Goal: Check status: Check status

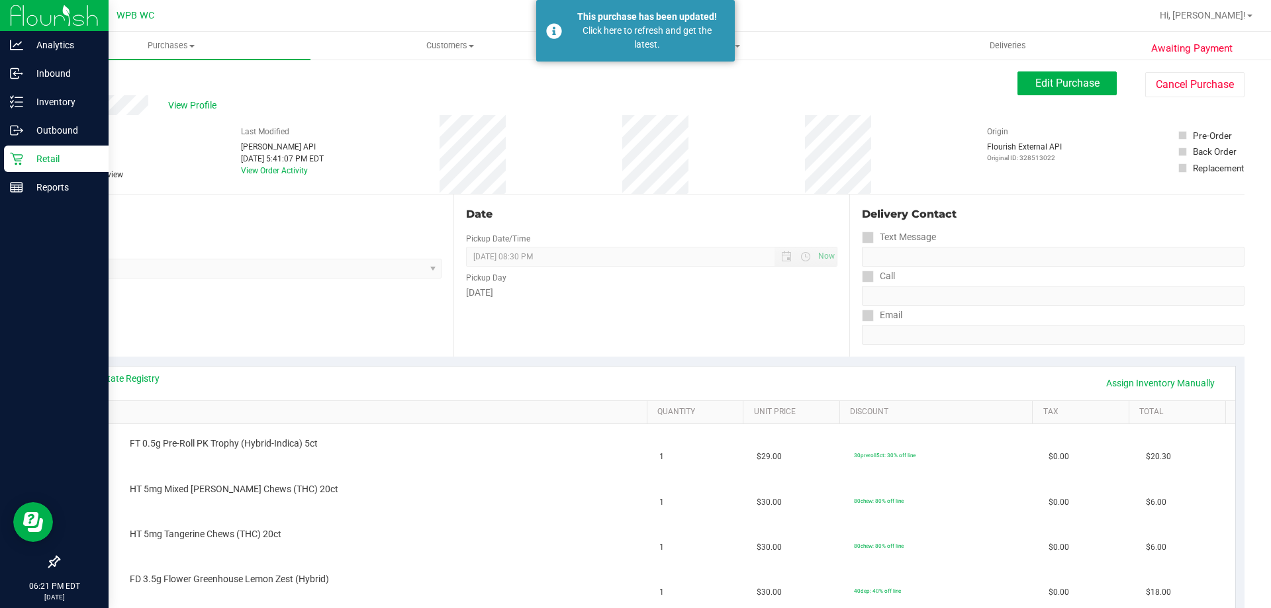
scroll to position [331, 0]
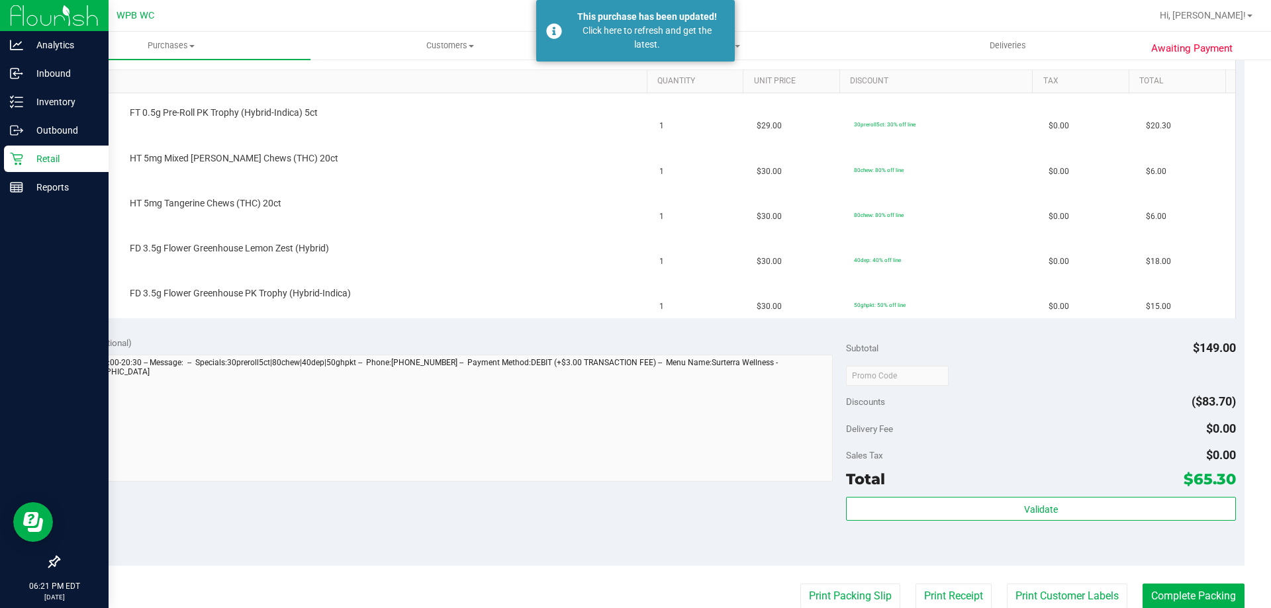
click at [28, 156] on p "Retail" at bounding box center [62, 159] width 79 height 16
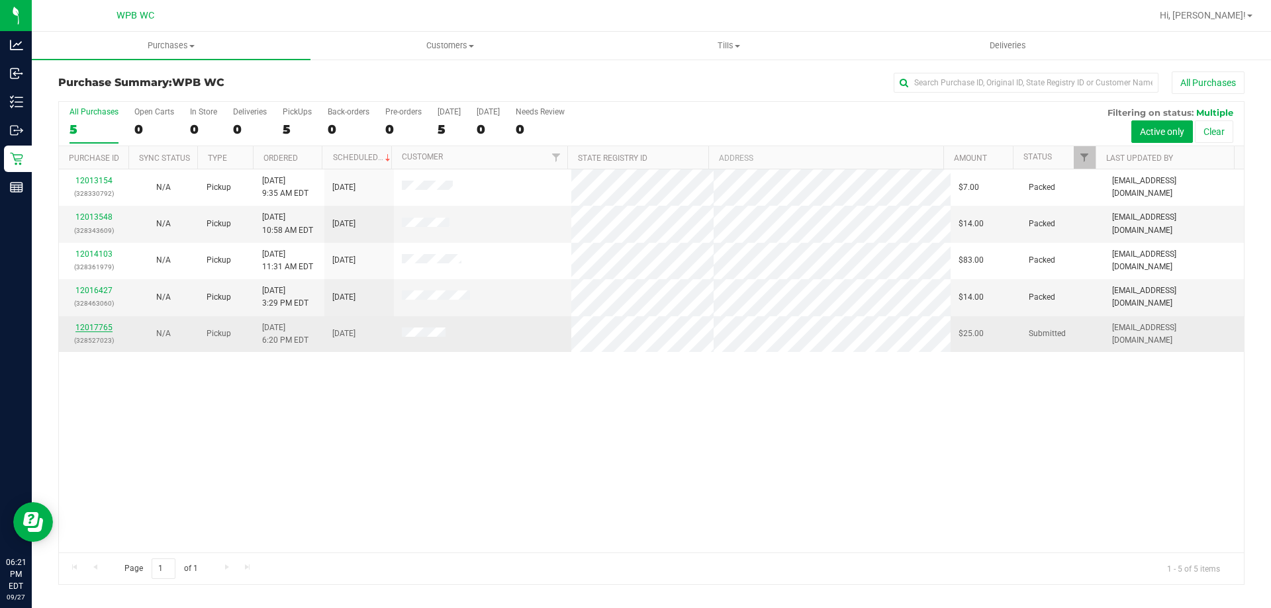
click at [93, 328] on link "12017765" at bounding box center [93, 327] width 37 height 9
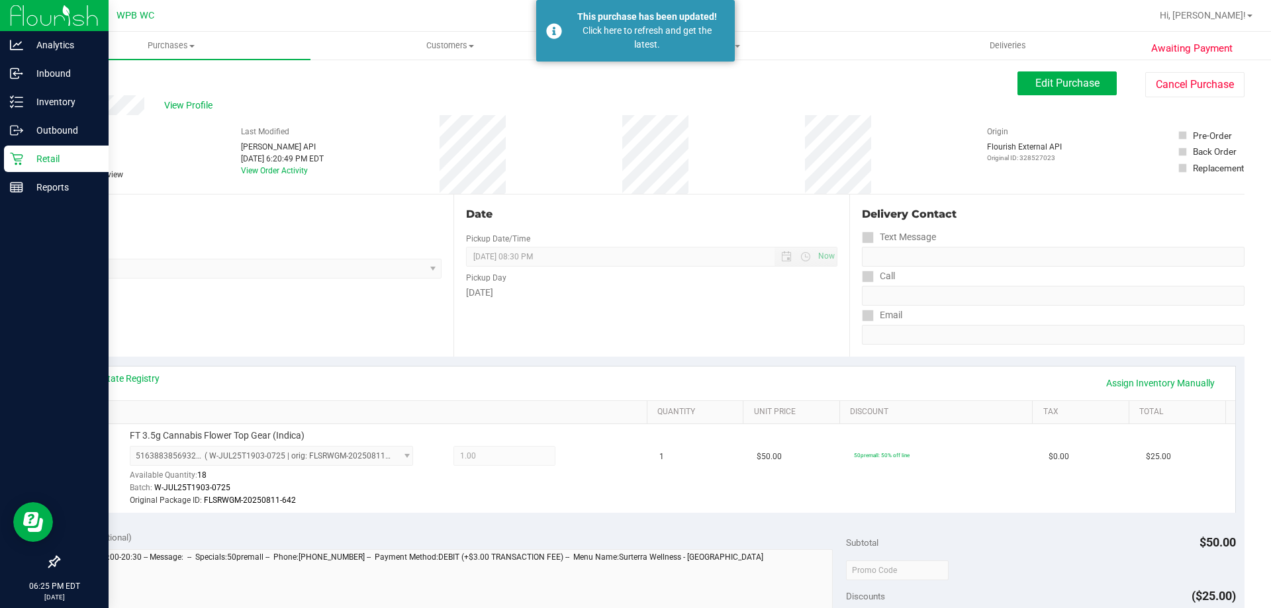
click at [26, 156] on p "Retail" at bounding box center [62, 159] width 79 height 16
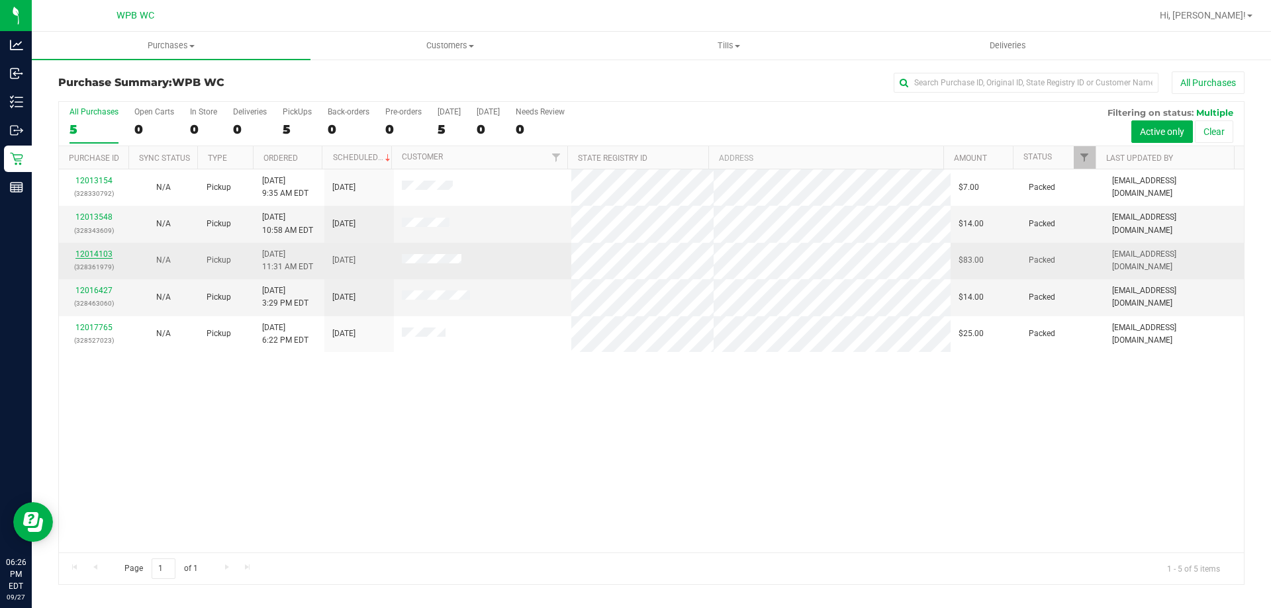
click at [98, 252] on link "12014103" at bounding box center [93, 254] width 37 height 9
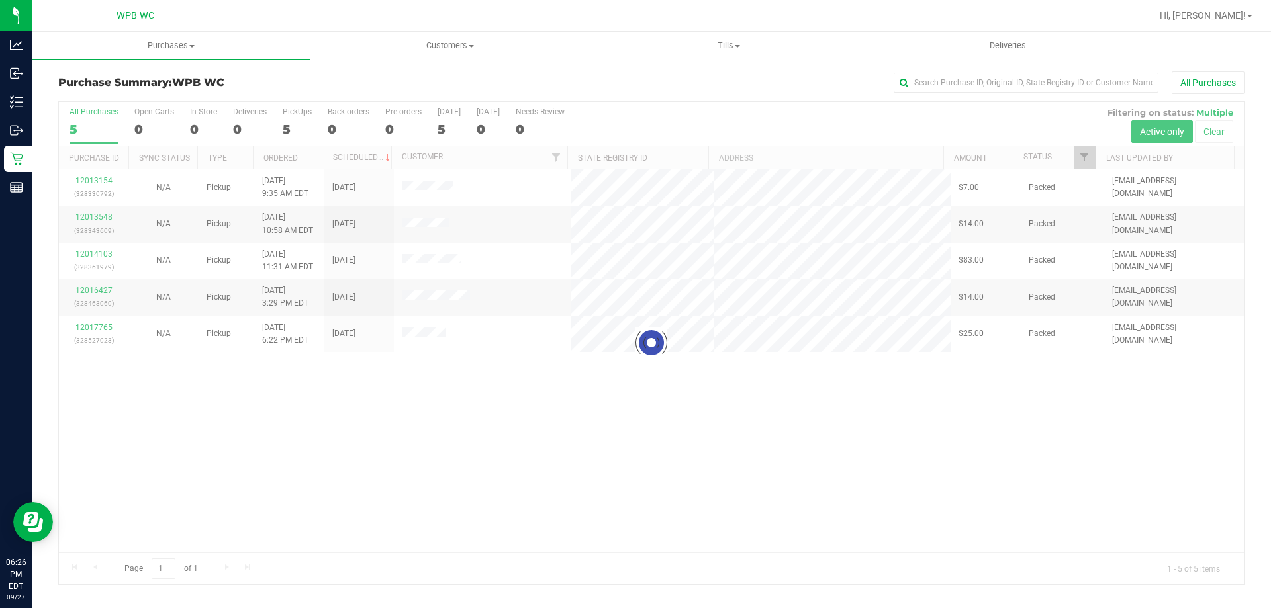
click at [95, 323] on div at bounding box center [651, 343] width 1185 height 483
click at [96, 325] on div at bounding box center [651, 343] width 1185 height 483
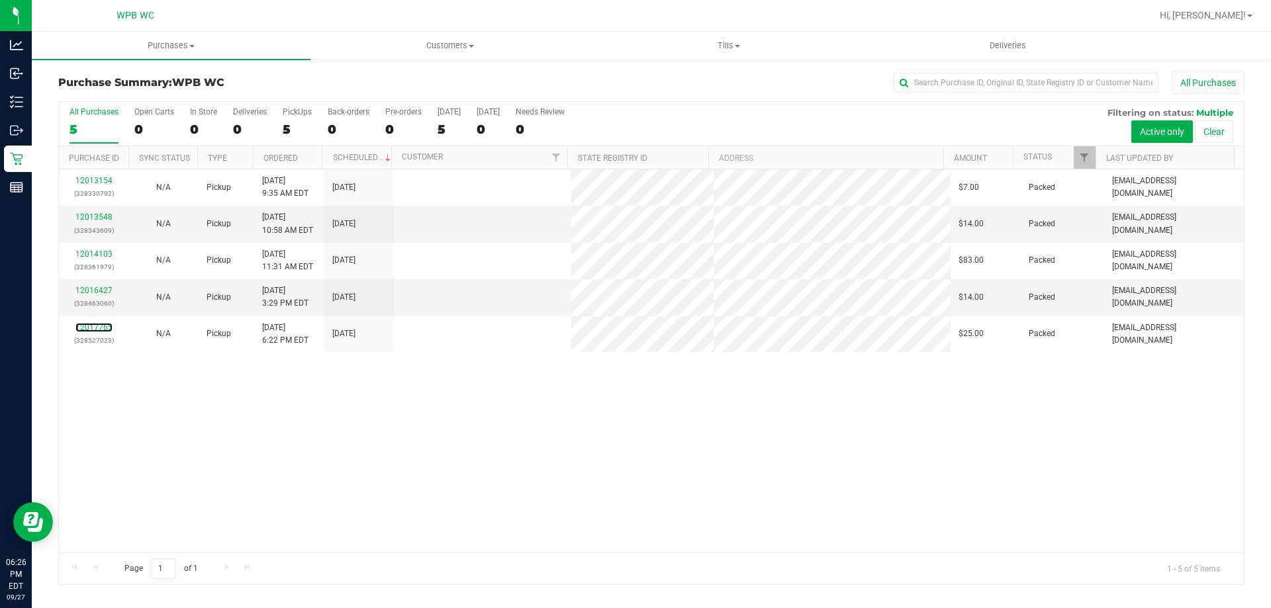
click at [96, 325] on link "12017765" at bounding box center [93, 327] width 37 height 9
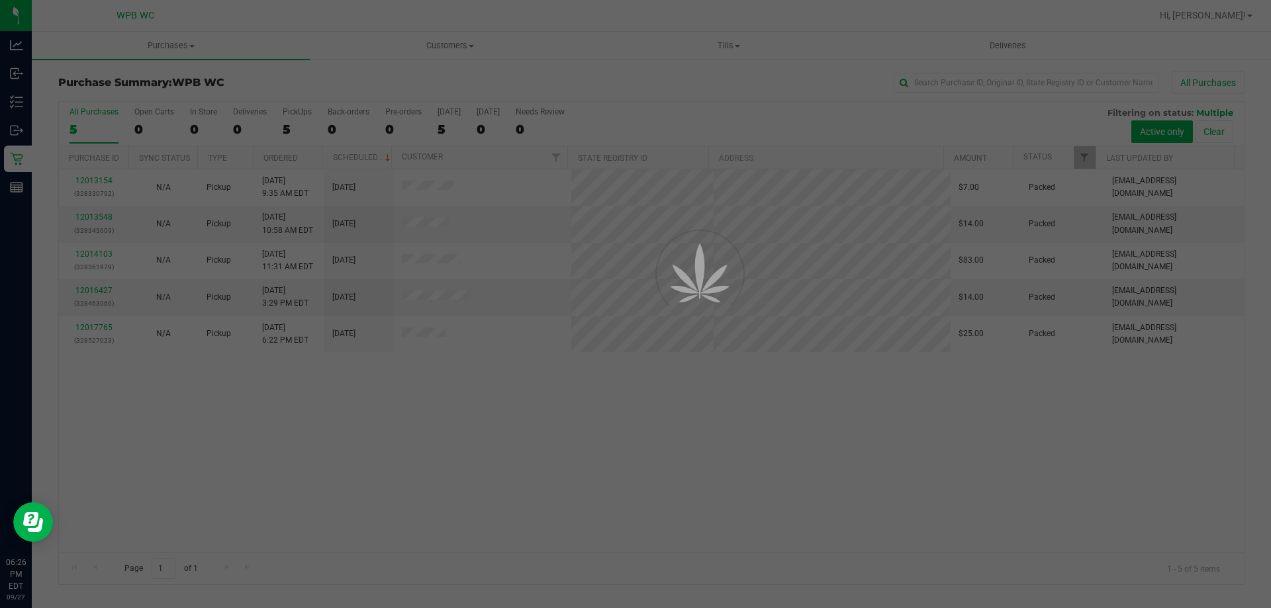
click at [96, 325] on div at bounding box center [635, 304] width 1271 height 608
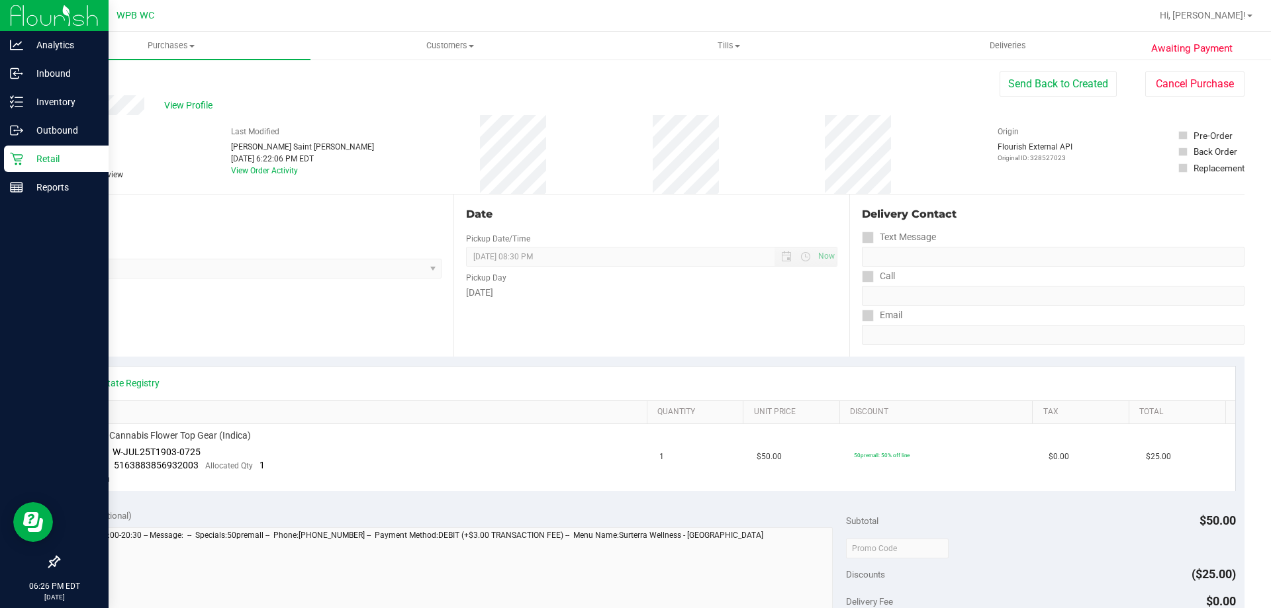
click at [50, 161] on p "Retail" at bounding box center [62, 159] width 79 height 16
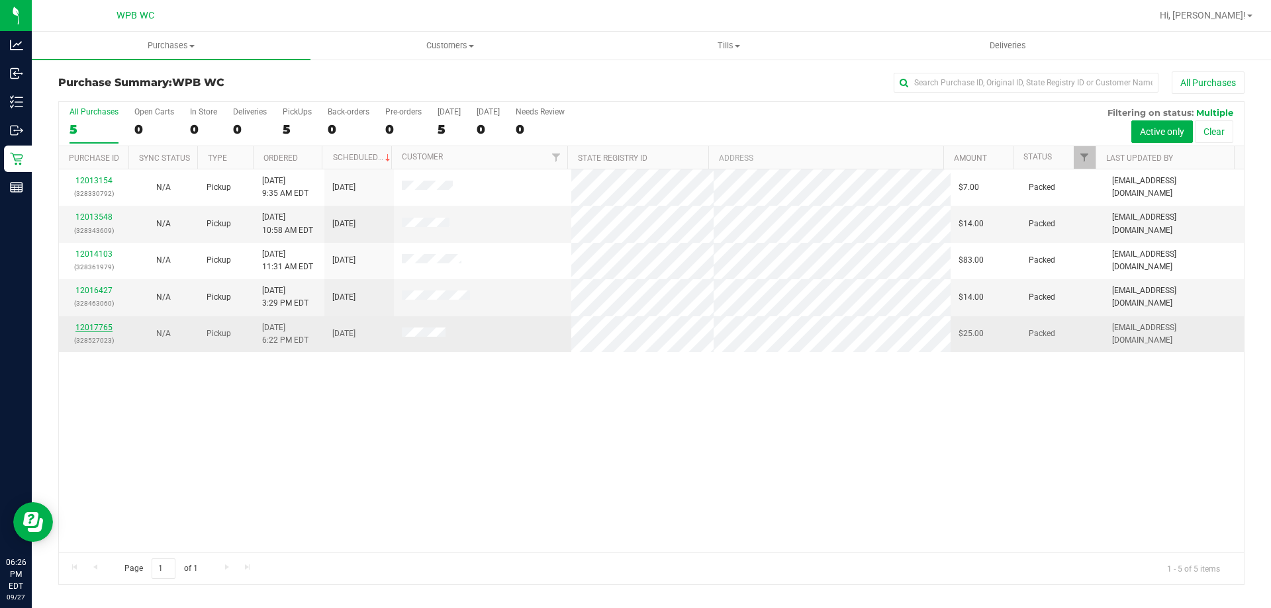
click at [91, 332] on link "12017765" at bounding box center [93, 327] width 37 height 9
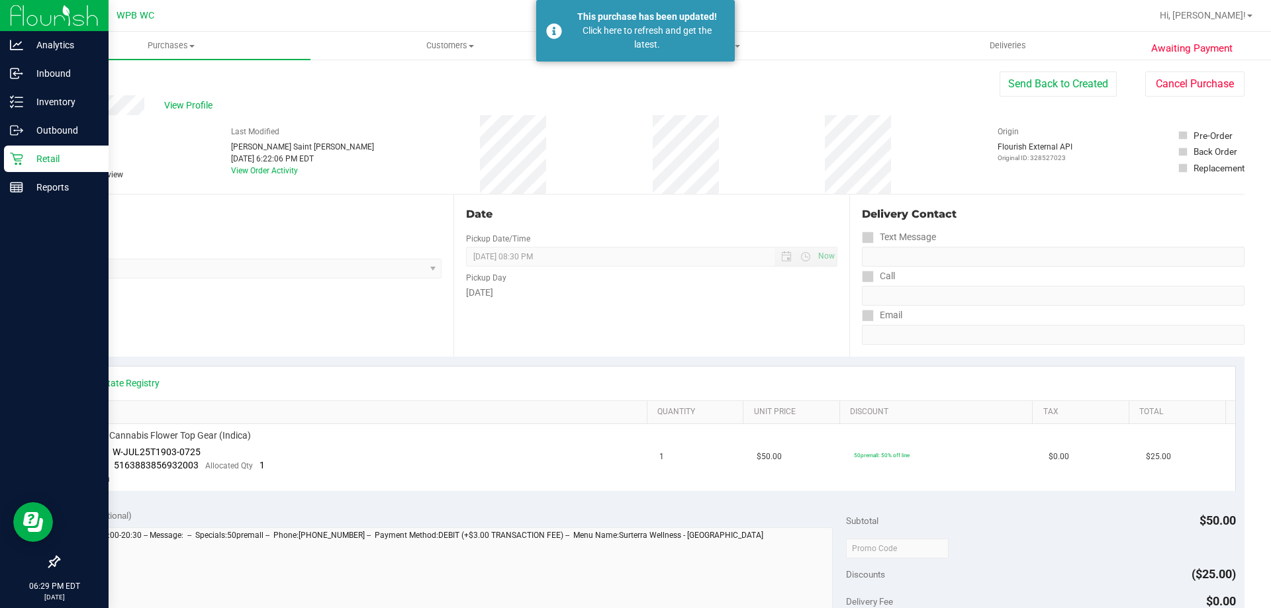
click at [16, 152] on div "Retail" at bounding box center [56, 159] width 105 height 26
